Goal: Navigation & Orientation: Find specific page/section

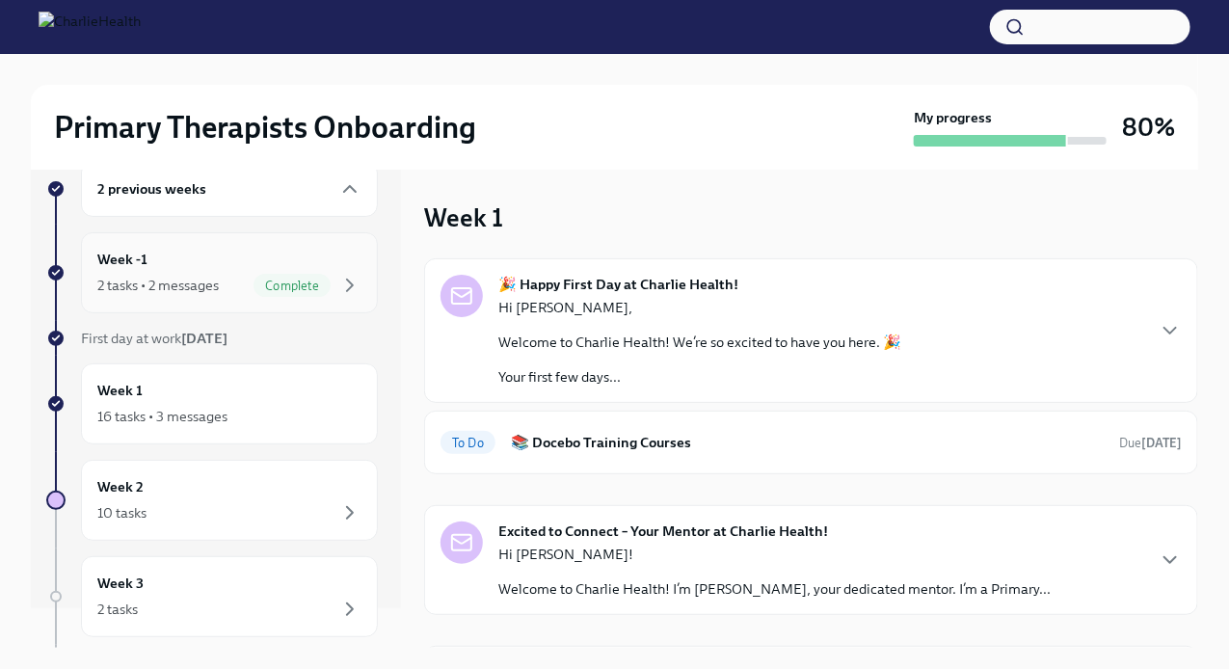
scroll to position [43, 0]
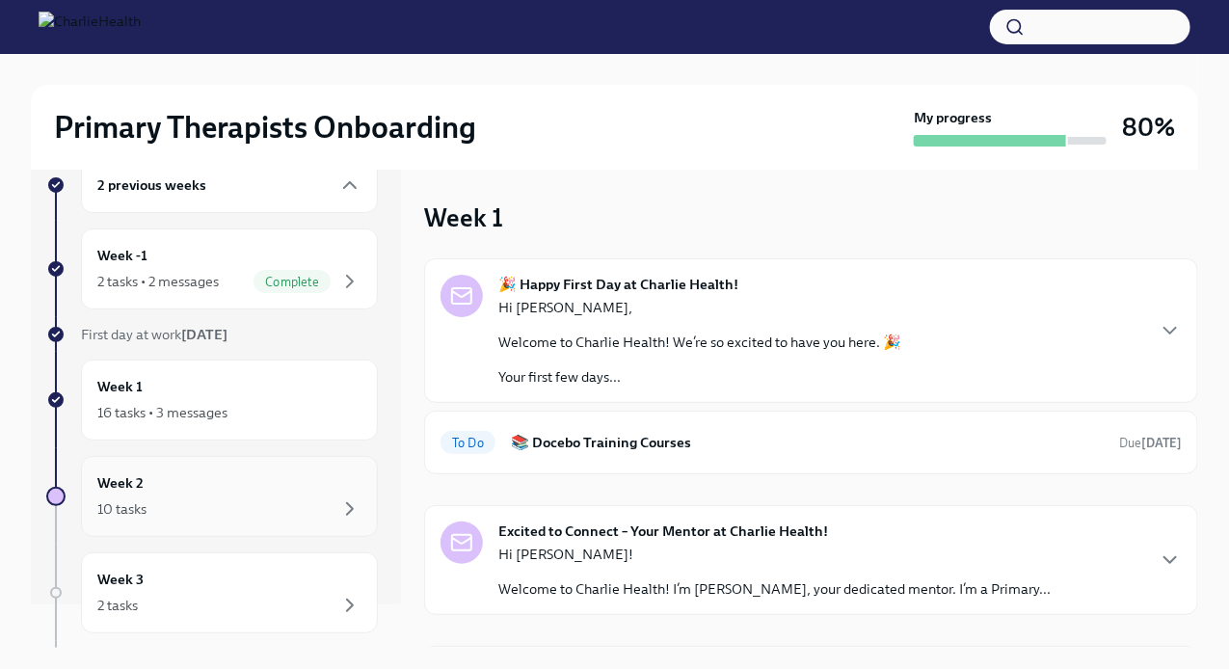
click at [192, 476] on div "Week 2 10 tasks" at bounding box center [229, 496] width 264 height 48
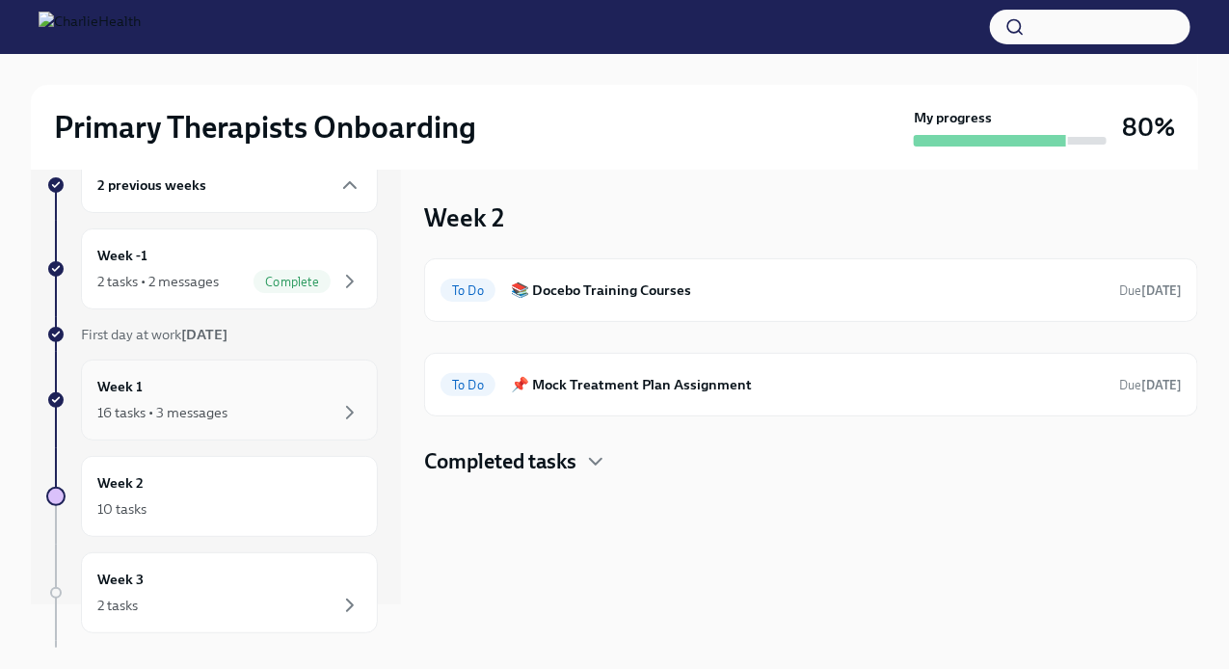
click at [193, 412] on div "16 tasks • 3 messages" at bounding box center [162, 412] width 130 height 19
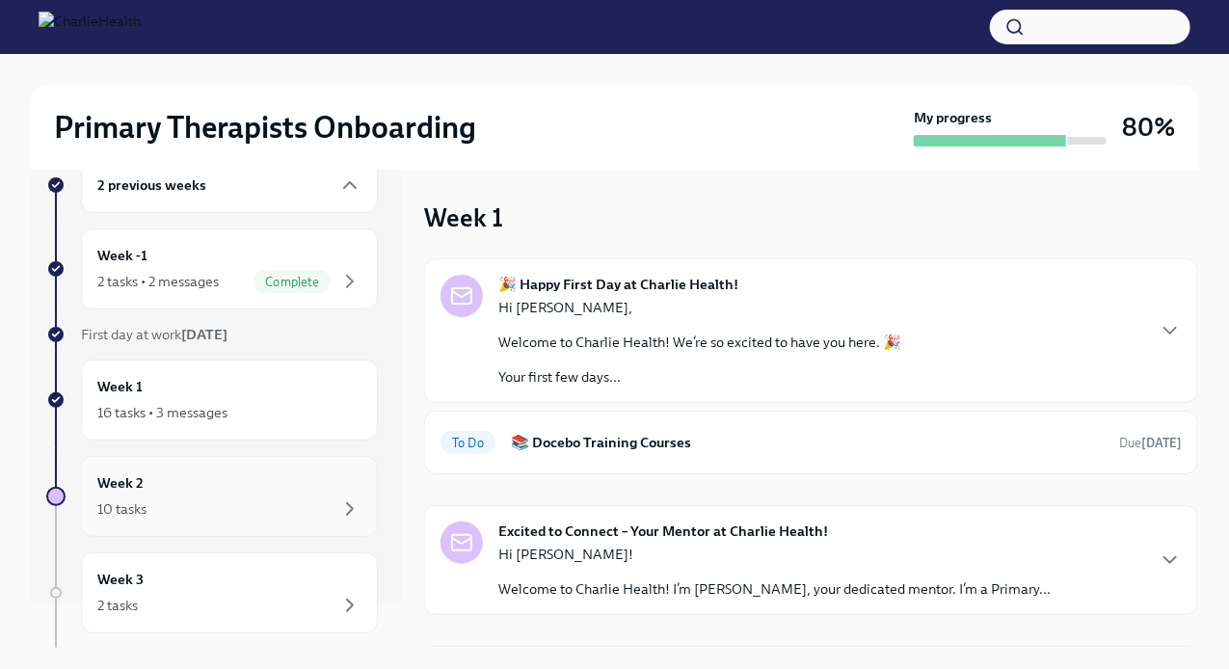
click at [195, 488] on div "Week 2 10 tasks" at bounding box center [229, 496] width 264 height 48
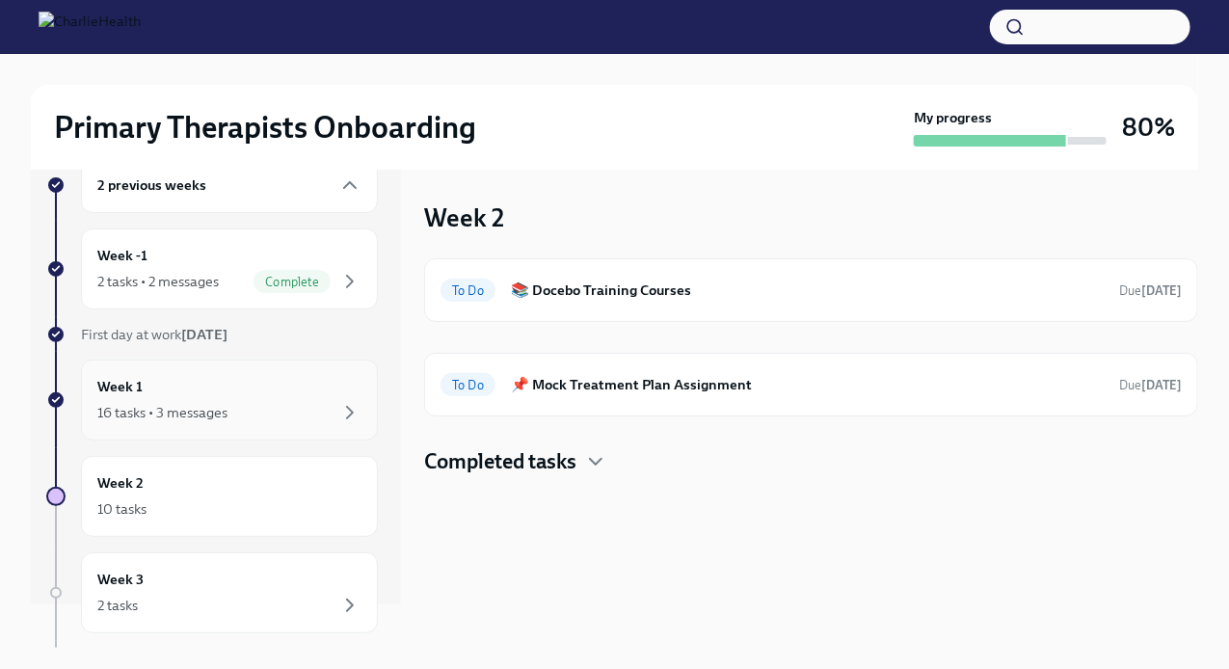
click at [213, 403] on div "16 tasks • 3 messages" at bounding box center [162, 412] width 130 height 19
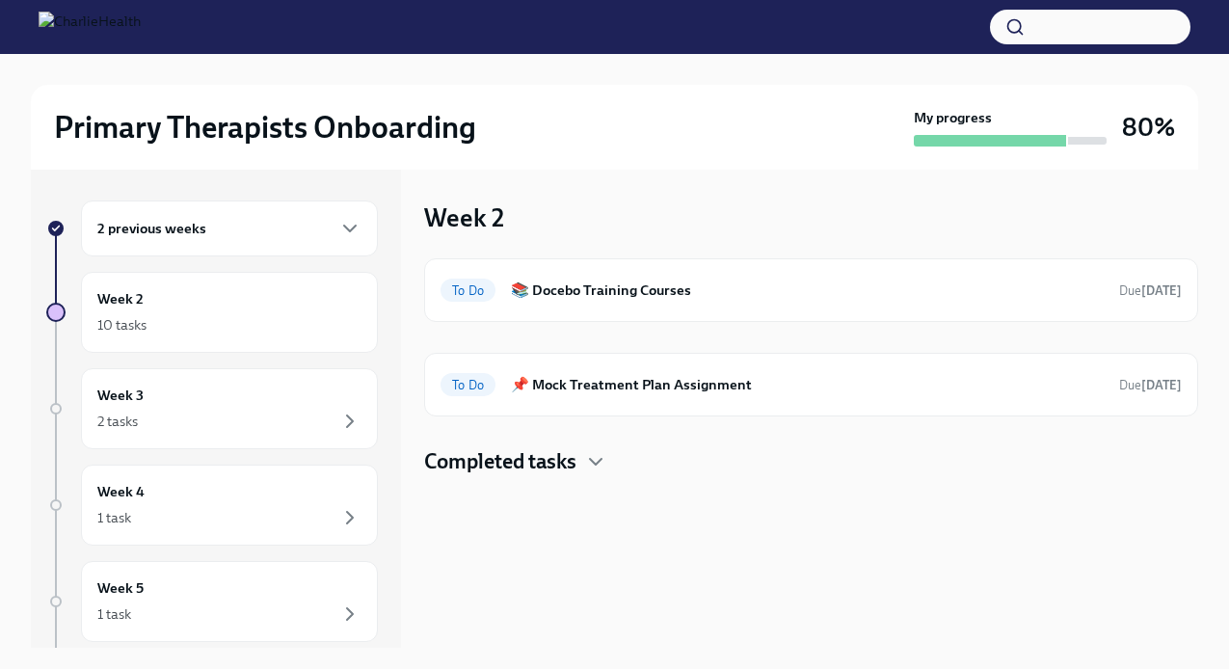
scroll to position [17, 0]
